Goal: Task Accomplishment & Management: Manage account settings

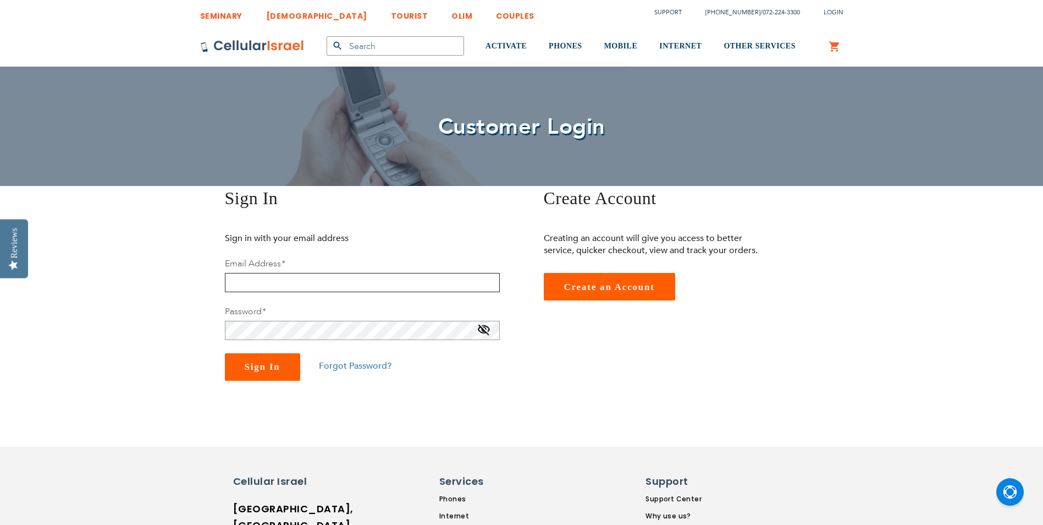
type input "[EMAIL_ADDRESS][DOMAIN_NAME]"
click at [269, 371] on span "Sign In" at bounding box center [263, 366] width 36 height 10
type input "[EMAIL_ADDRESS][DOMAIN_NAME]"
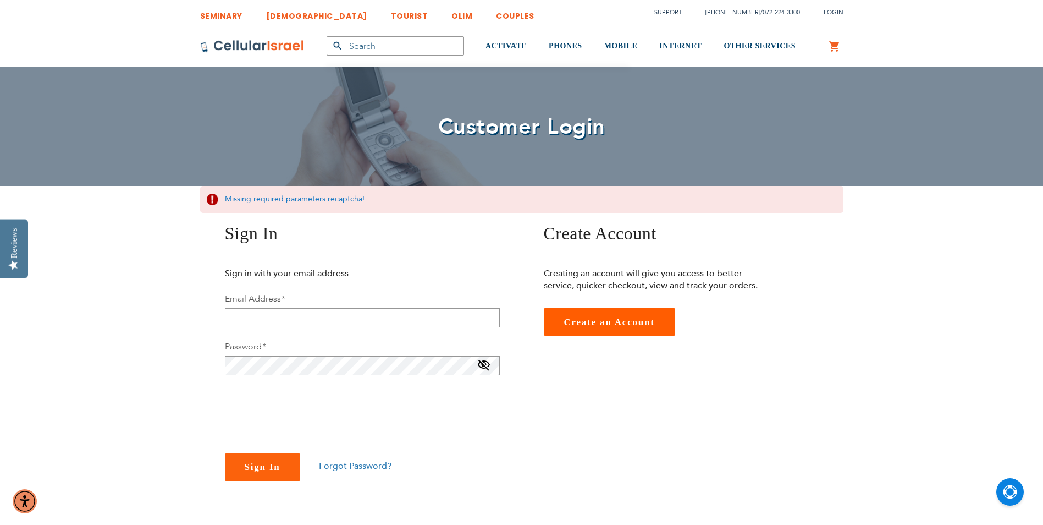
checkbox input "true"
type input "[EMAIL_ADDRESS][DOMAIN_NAME]"
click at [244, 460] on button "Sign In" at bounding box center [262, 466] width 75 height 27
